Goal: Task Accomplishment & Management: Use online tool/utility

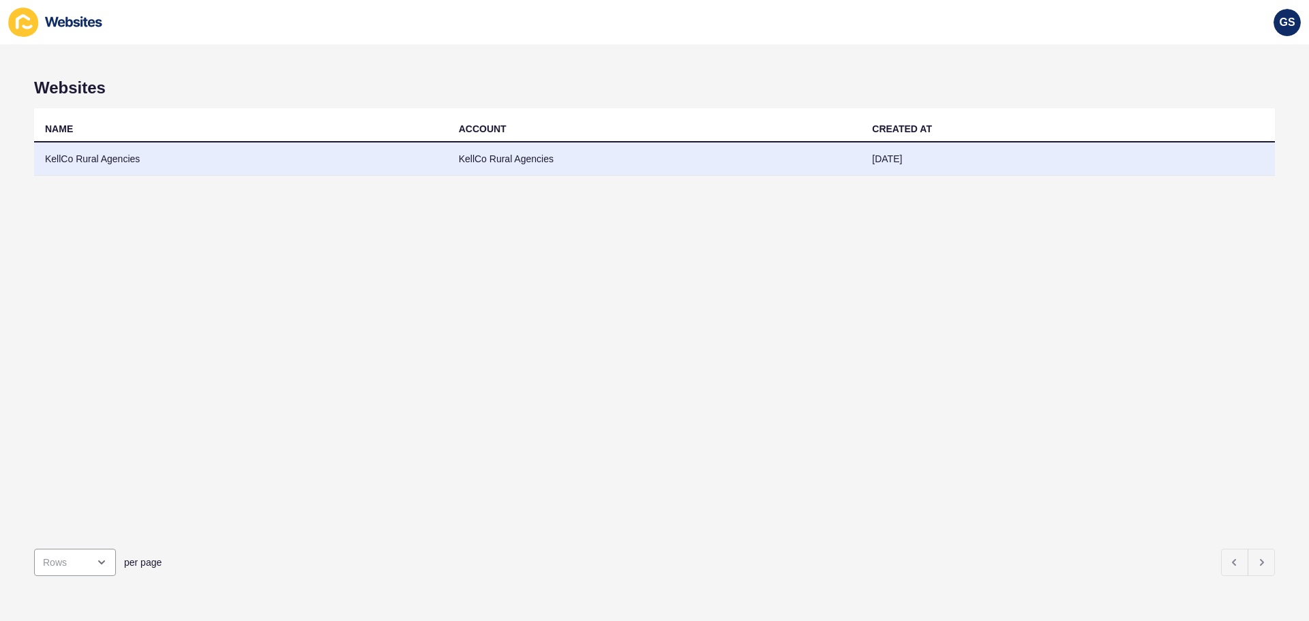
click at [315, 158] on td "KellCo Rural Agencies" at bounding box center [241, 159] width 414 height 33
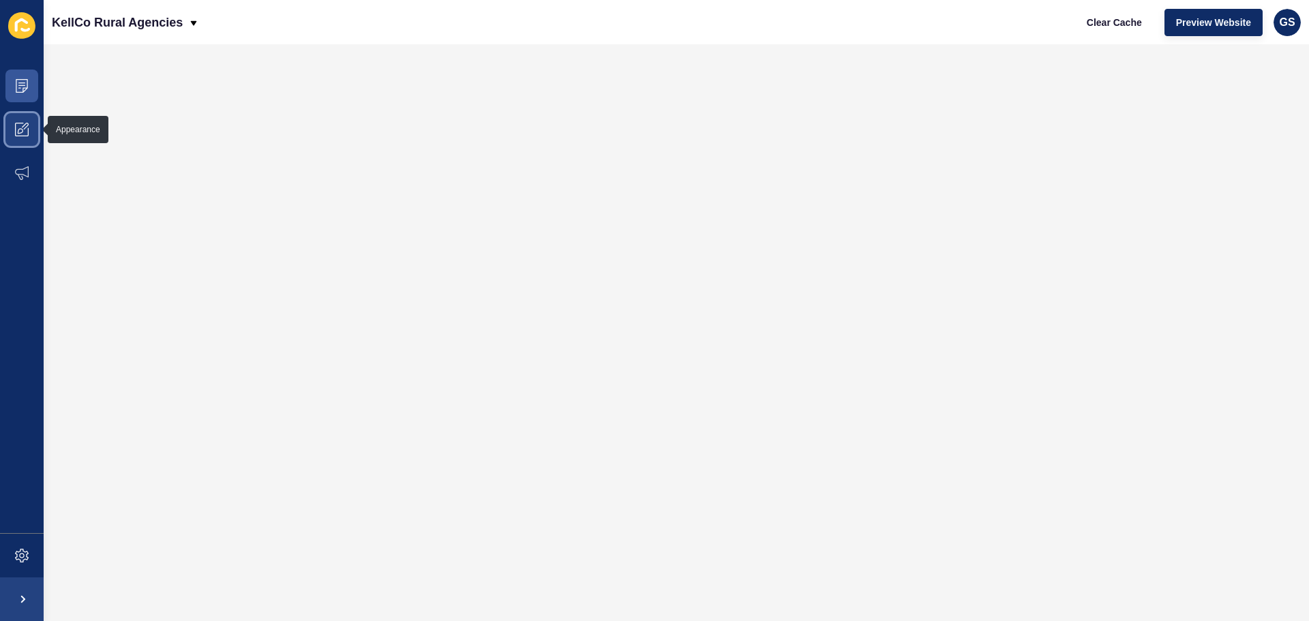
click at [24, 132] on icon at bounding box center [22, 130] width 14 height 14
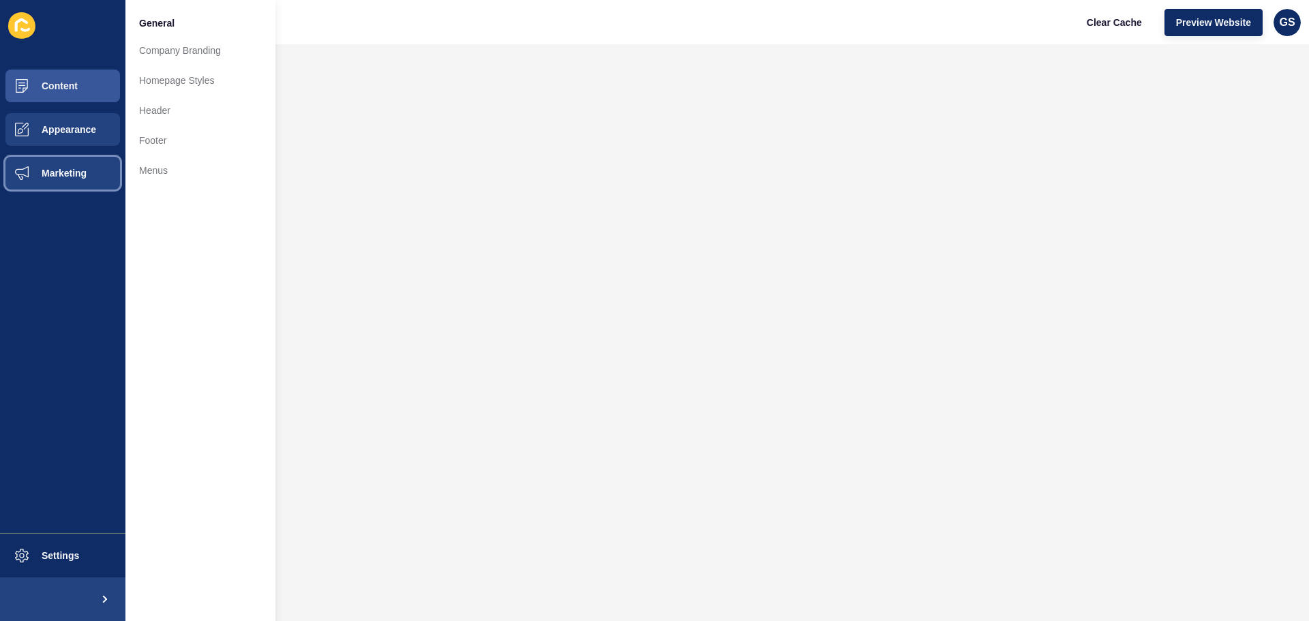
click at [56, 165] on button "Marketing" at bounding box center [62, 173] width 125 height 44
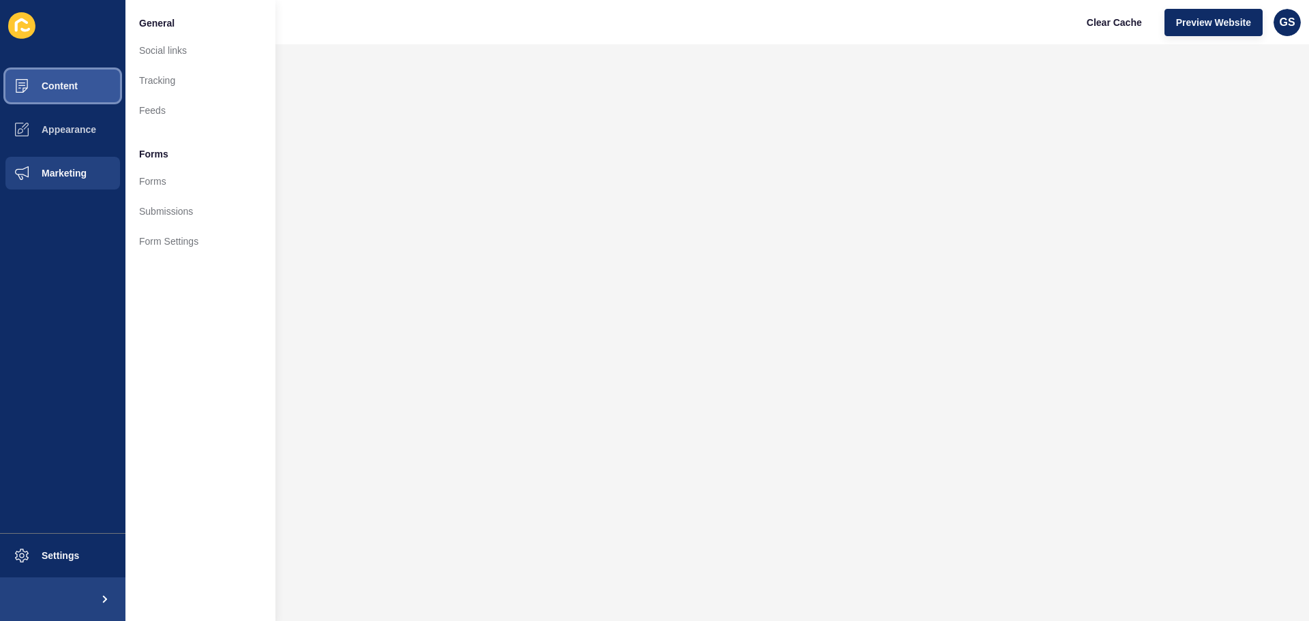
click at [68, 76] on button "Content" at bounding box center [62, 86] width 125 height 44
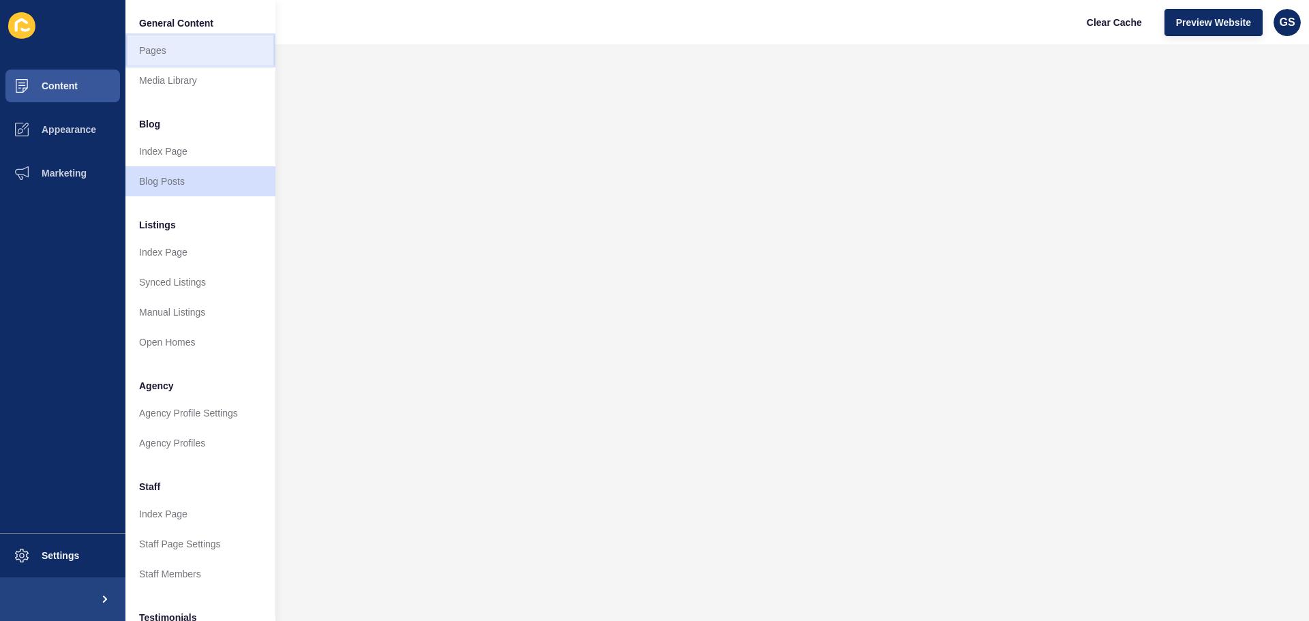
click at [162, 60] on link "Pages" at bounding box center [200, 50] width 150 height 30
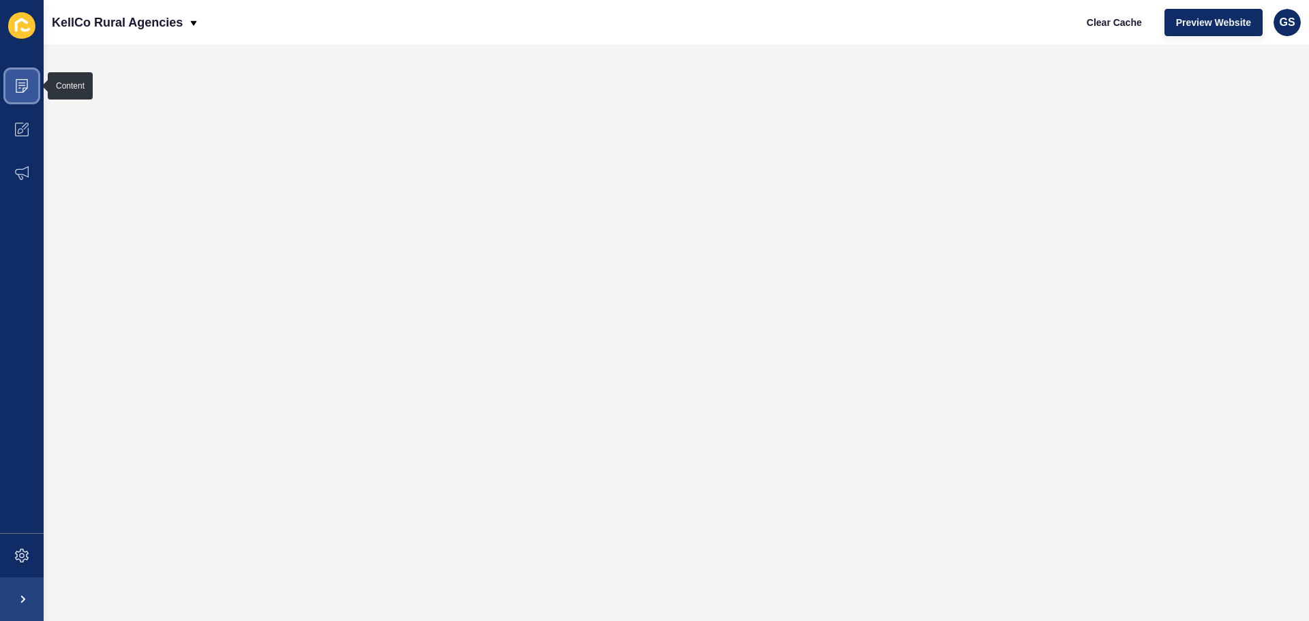
click at [16, 80] on icon at bounding box center [22, 86] width 14 height 14
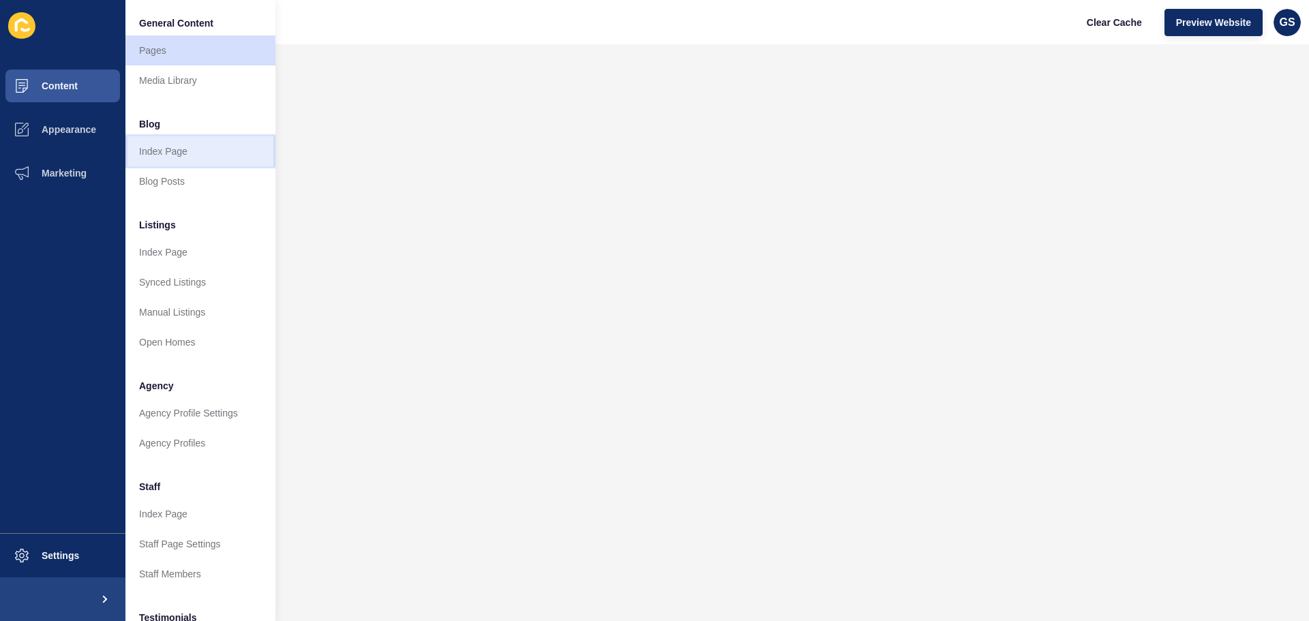
click at [209, 147] on link "Index Page" at bounding box center [200, 151] width 150 height 30
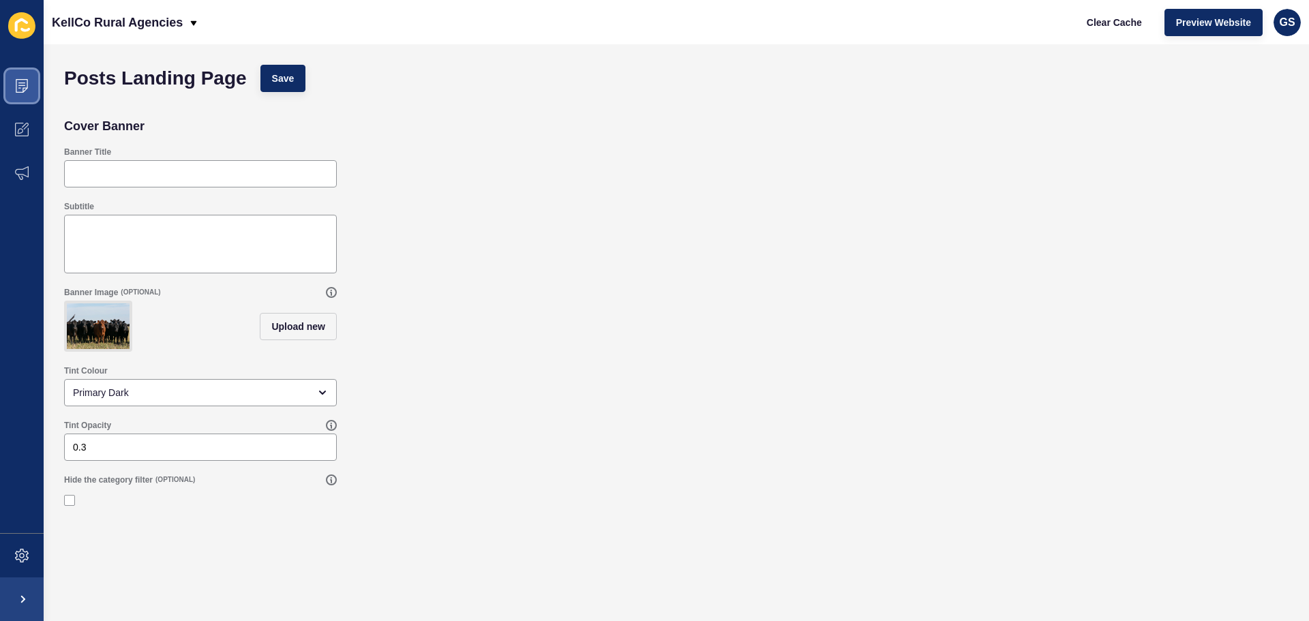
click at [18, 87] on icon at bounding box center [22, 86] width 14 height 14
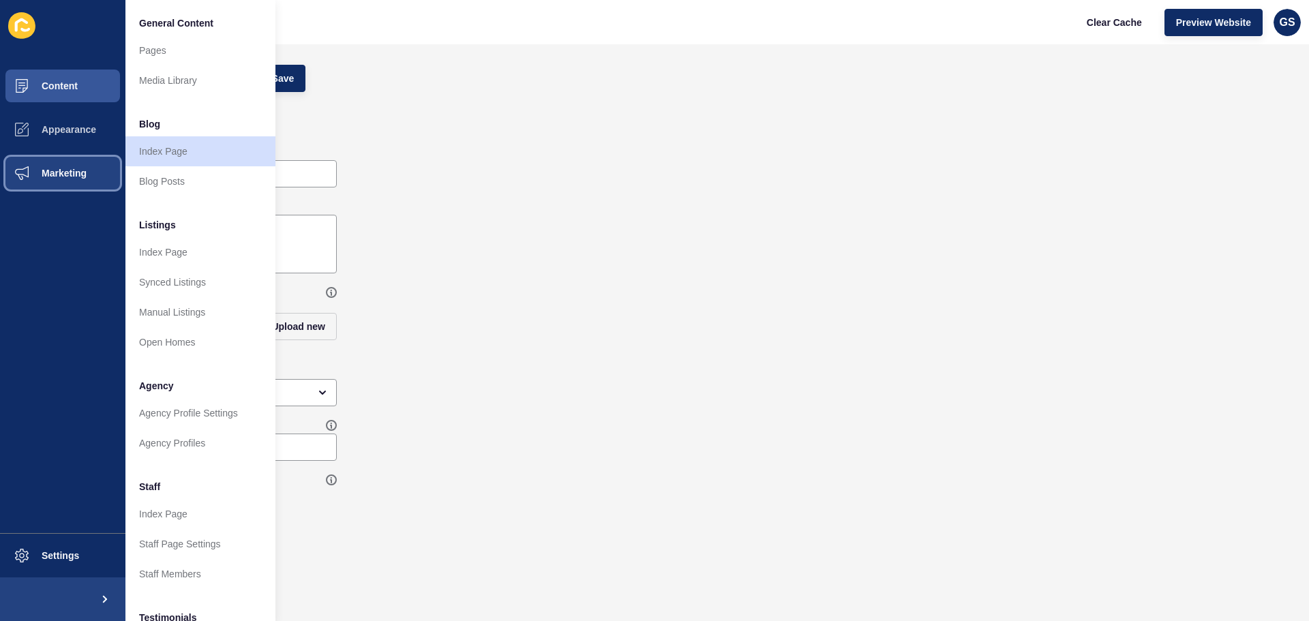
click at [65, 169] on span "Marketing" at bounding box center [42, 173] width 89 height 11
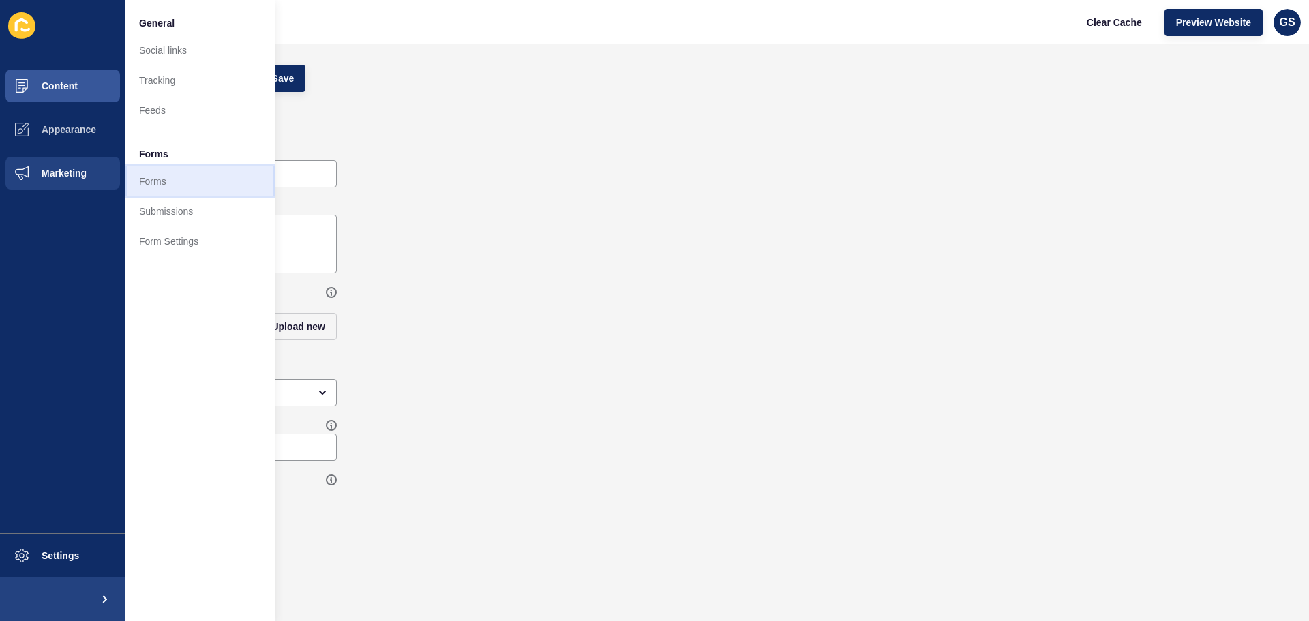
click at [167, 179] on link "Forms" at bounding box center [200, 181] width 150 height 30
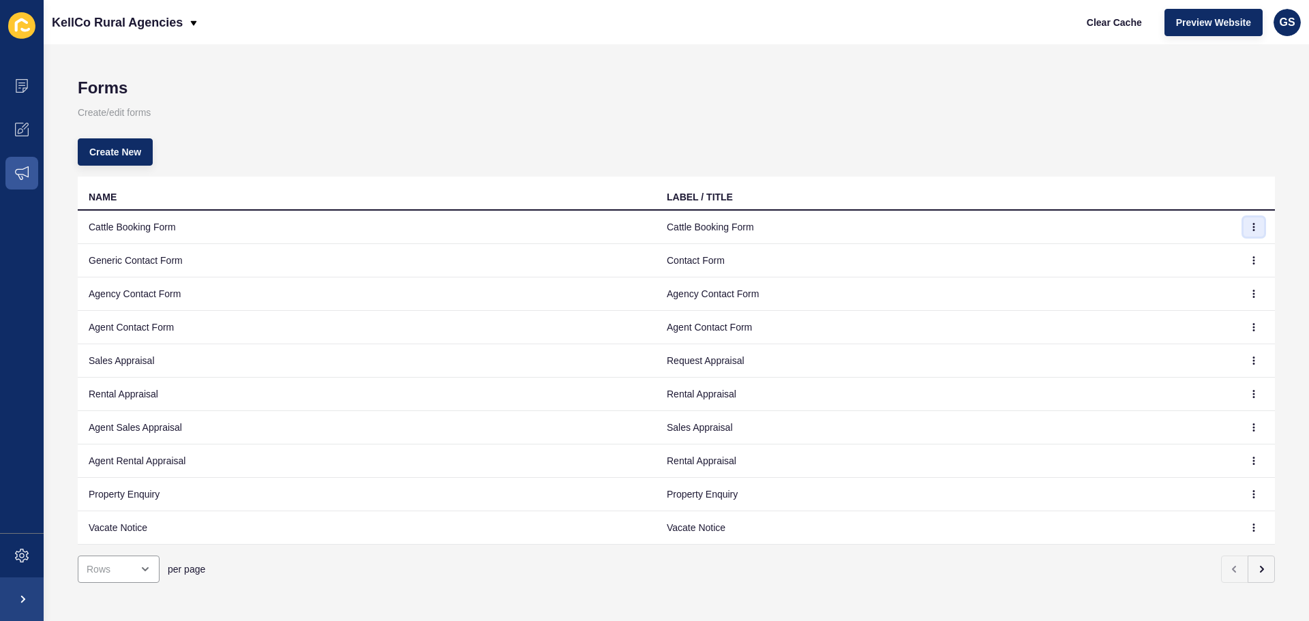
click at [1250, 224] on icon "button" at bounding box center [1254, 227] width 8 height 8
click at [1211, 250] on link "Edit" at bounding box center [1205, 254] width 95 height 30
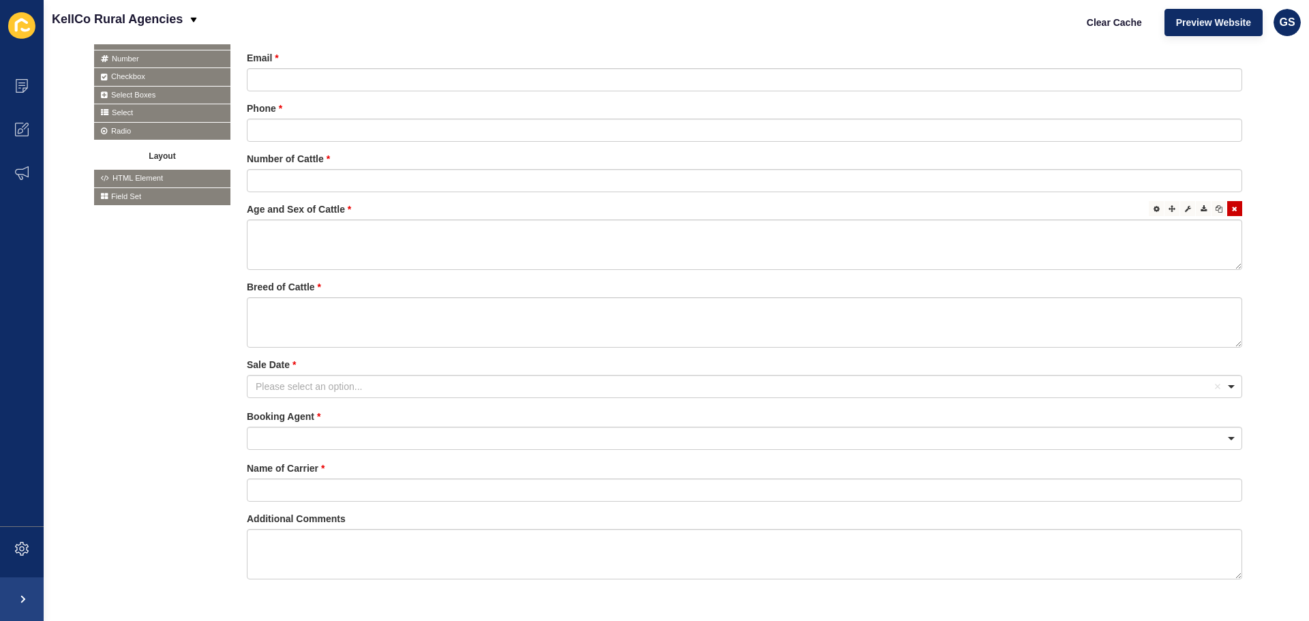
scroll to position [409, 0]
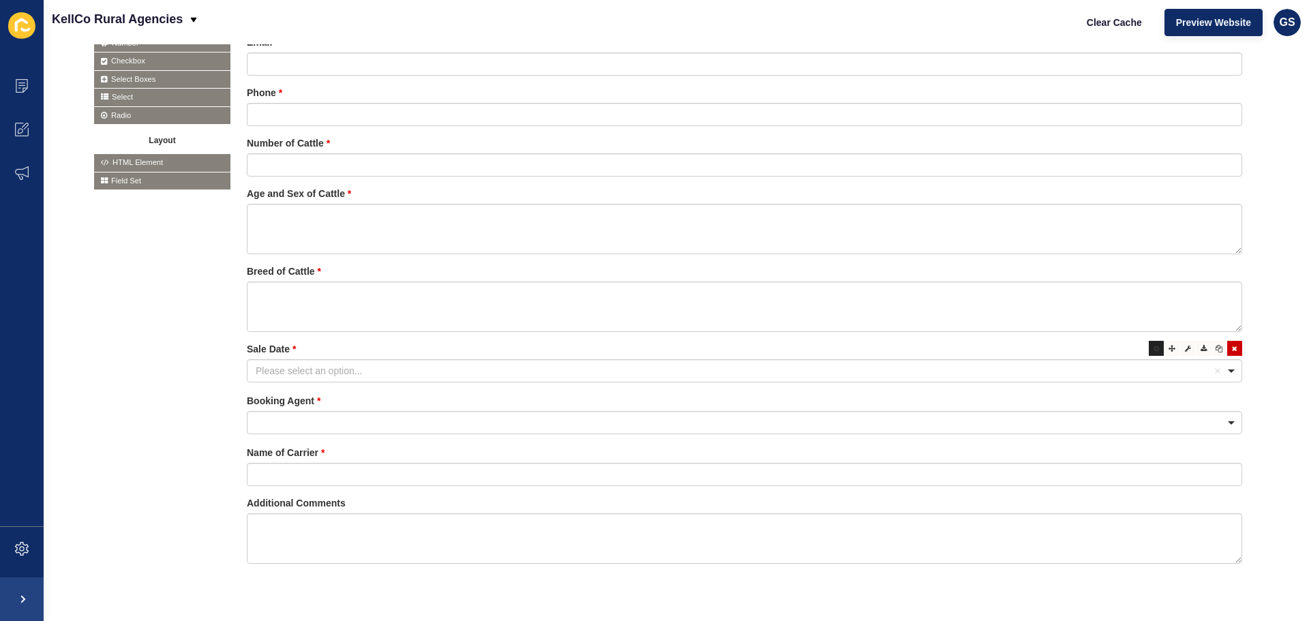
click at [1149, 347] on div at bounding box center [1156, 348] width 15 height 15
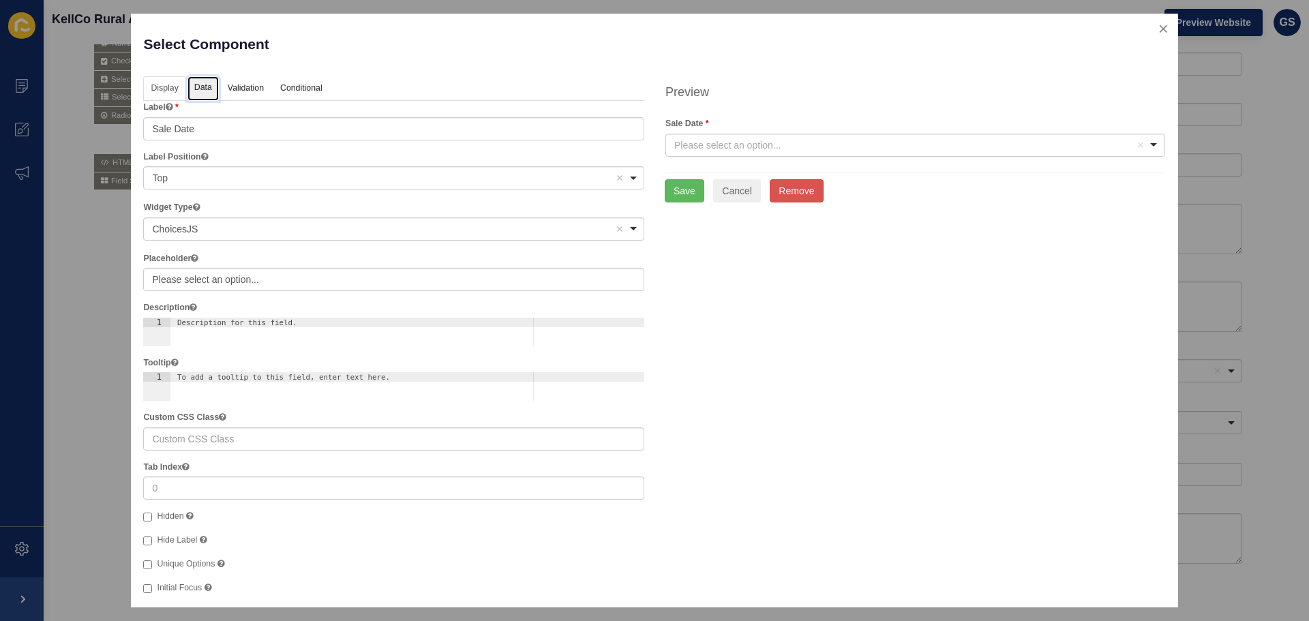
click at [190, 90] on link "Data" at bounding box center [203, 88] width 31 height 25
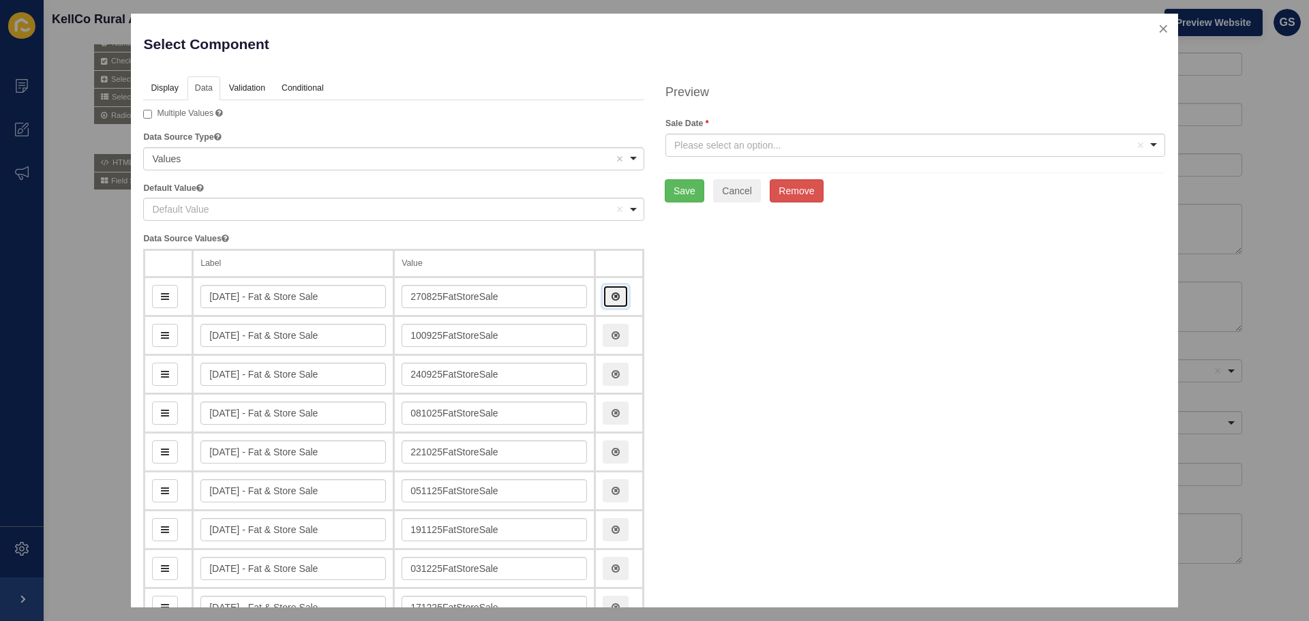
click at [612, 294] on icon "button" at bounding box center [616, 297] width 8 height 10
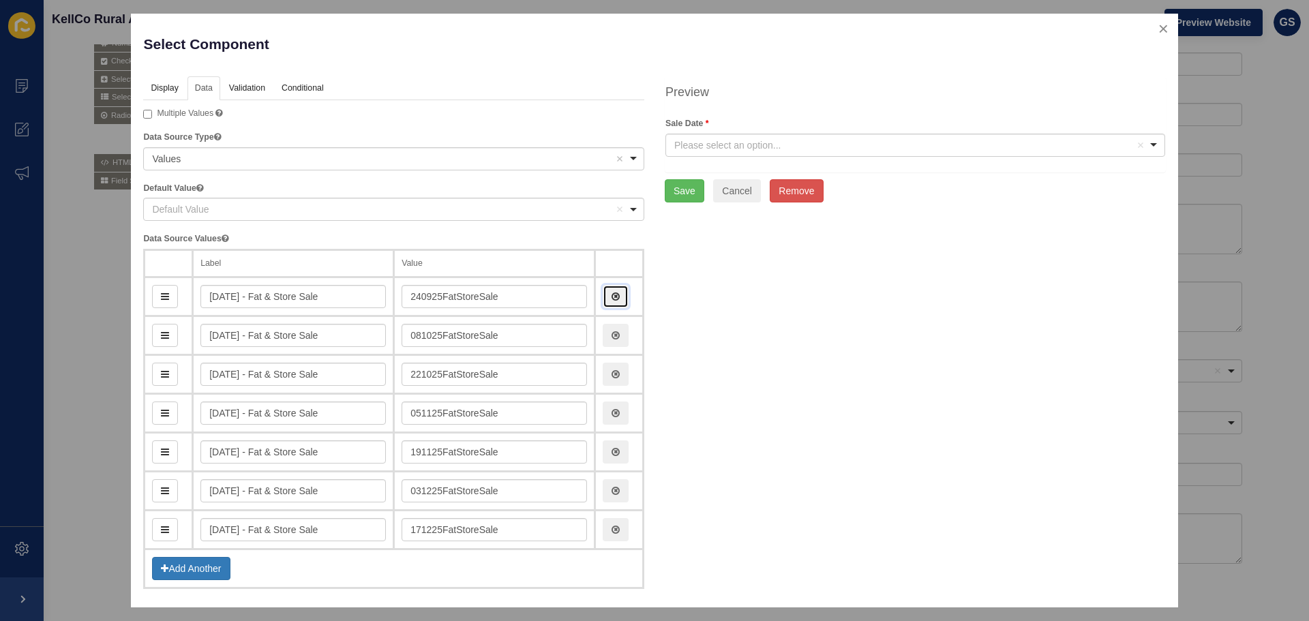
click at [612, 294] on icon "button" at bounding box center [616, 297] width 8 height 10
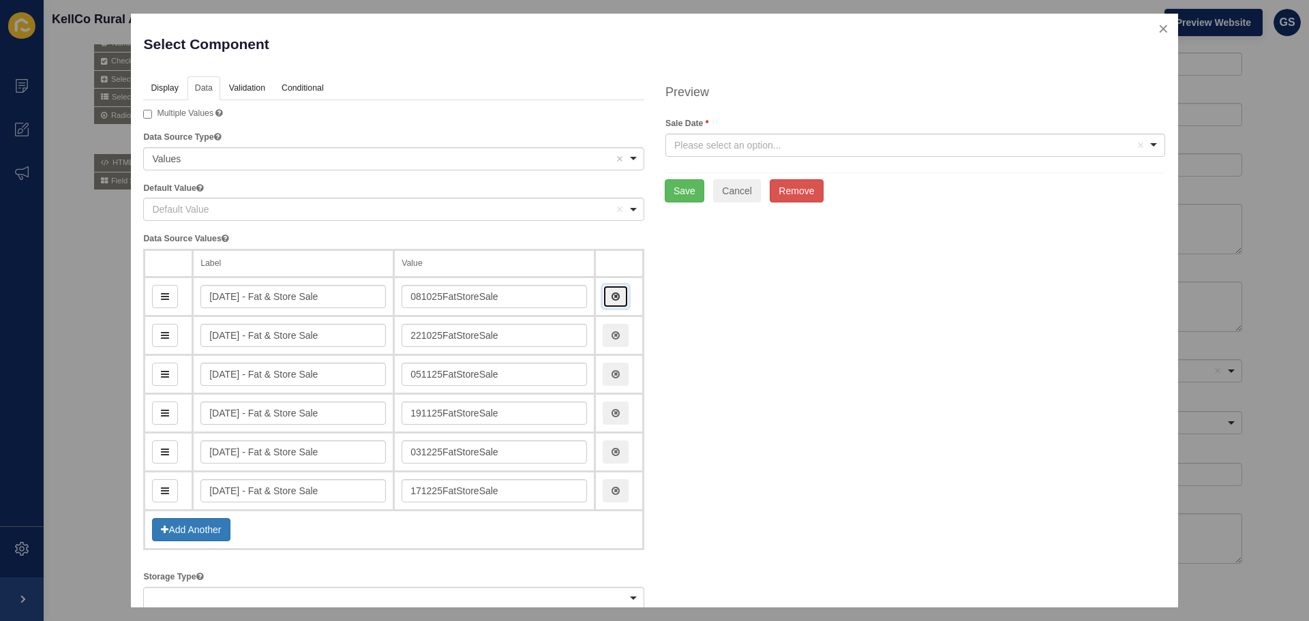
click at [612, 294] on icon "button" at bounding box center [616, 297] width 8 height 10
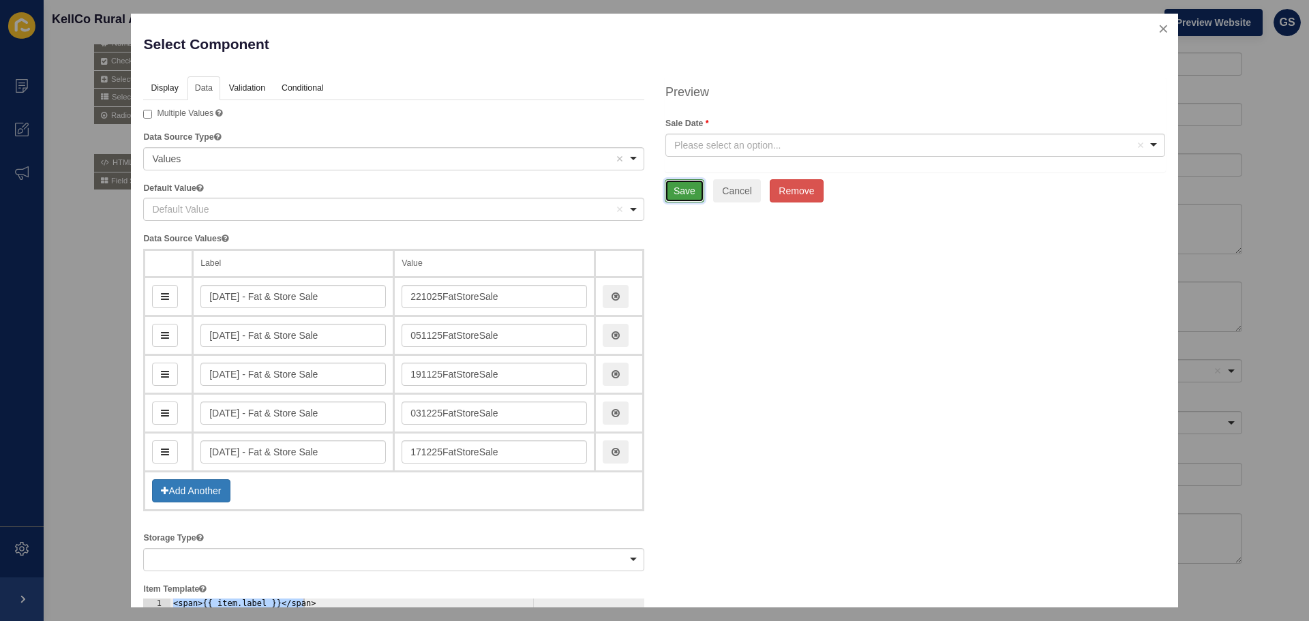
click at [687, 188] on button "Save" at bounding box center [685, 190] width 40 height 23
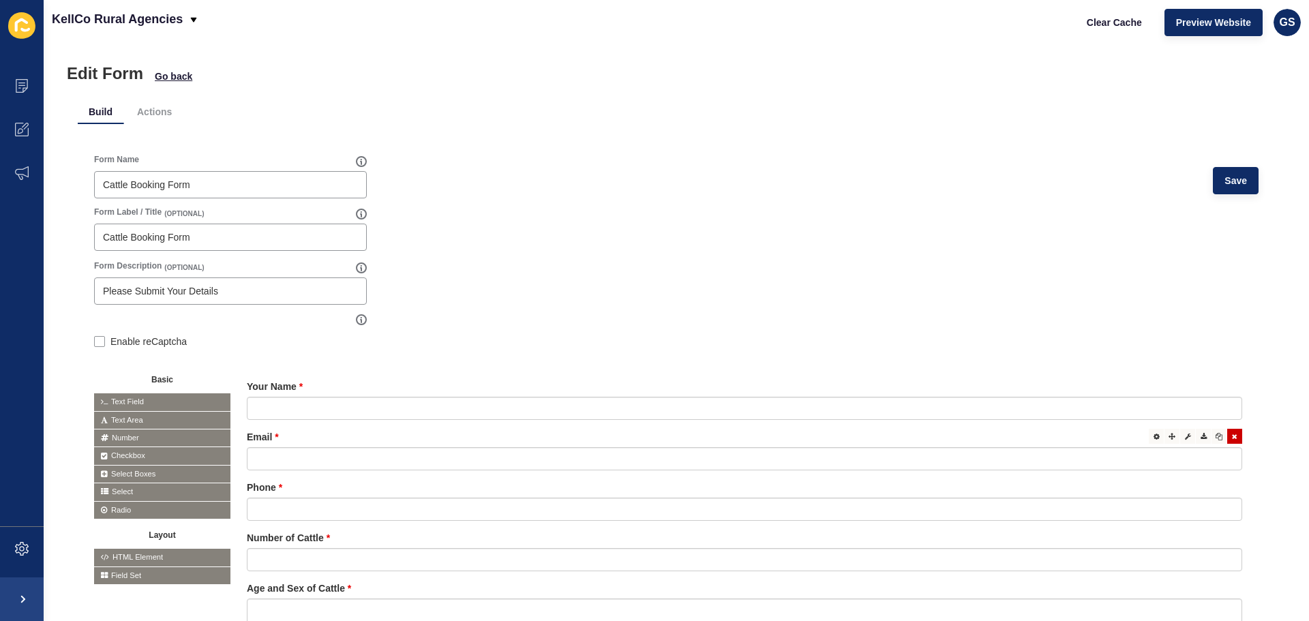
scroll to position [0, 0]
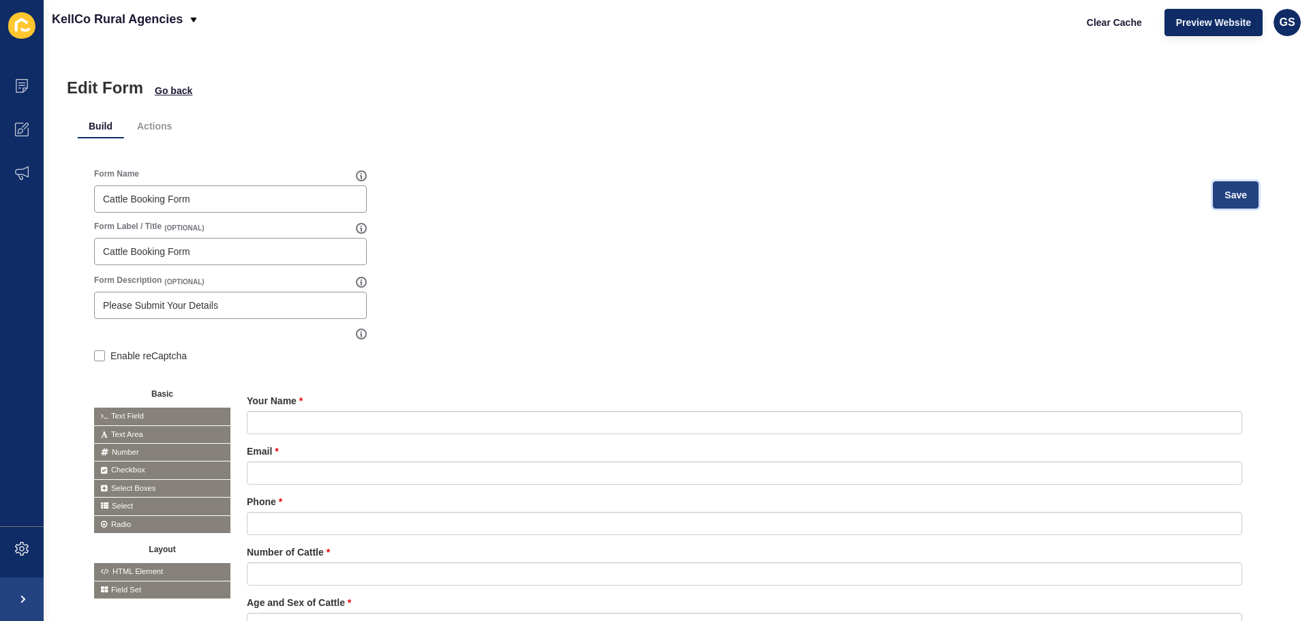
click at [1231, 191] on span "Save" at bounding box center [1236, 195] width 23 height 14
drag, startPoint x: 1002, startPoint y: 140, endPoint x: 981, endPoint y: 166, distance: 33.0
click at [1002, 140] on div "Form Name Cattle Booking Form Save Form Label / Title (OPTIONAL) Cattle Booking…" at bounding box center [676, 580] width 1197 height 884
